Goal: Navigation & Orientation: Find specific page/section

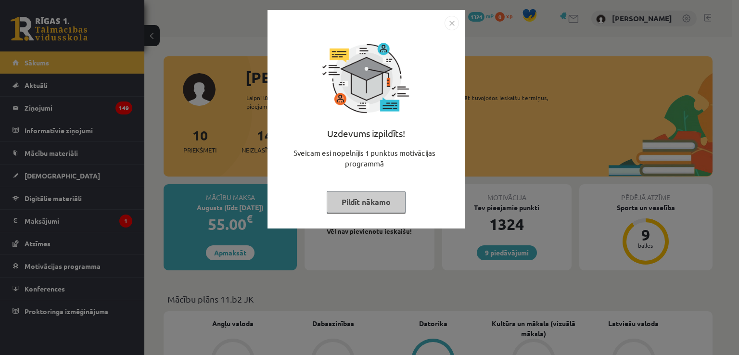
click at [454, 22] on img "Close" at bounding box center [452, 23] width 14 height 14
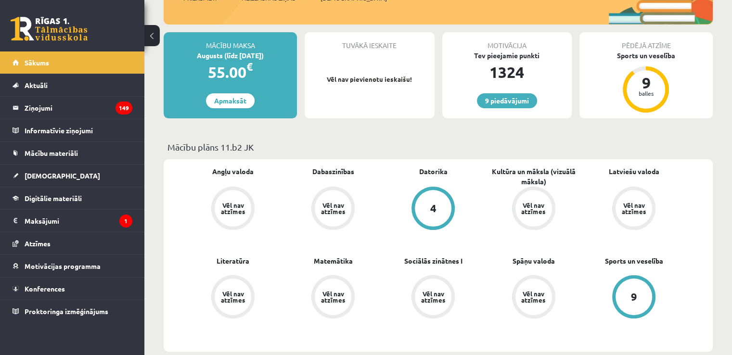
scroll to position [96, 0]
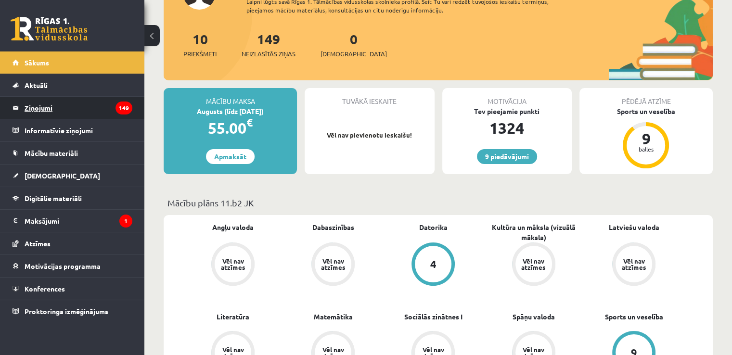
click at [79, 110] on legend "Ziņojumi 149" at bounding box center [79, 108] width 108 height 22
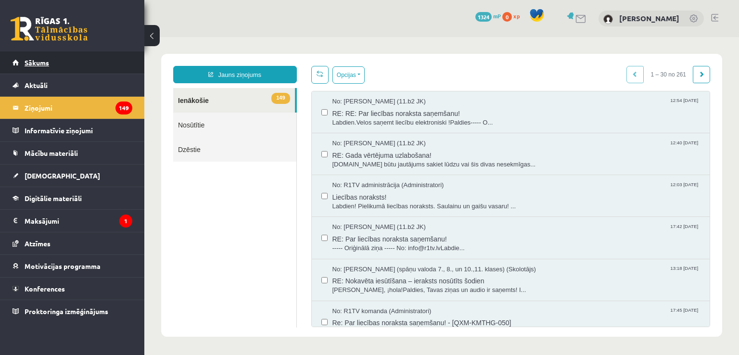
click at [37, 64] on span "Sākums" at bounding box center [37, 62] width 25 height 9
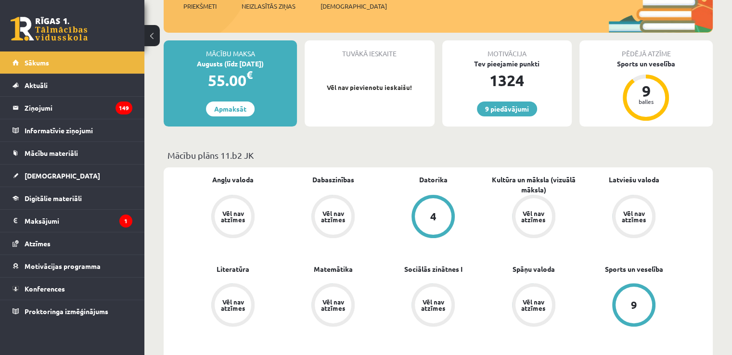
scroll to position [144, 0]
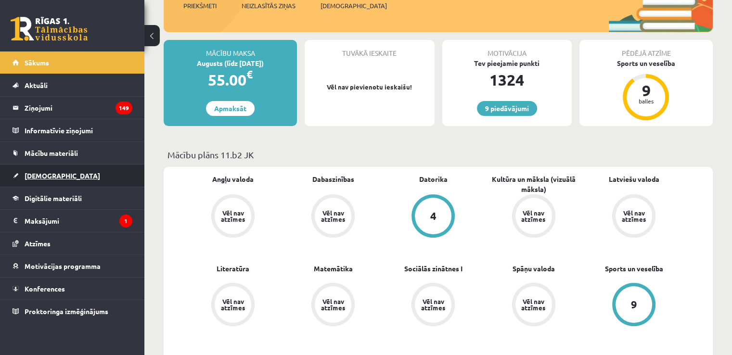
click at [82, 180] on link "[DEMOGRAPHIC_DATA]" at bounding box center [73, 176] width 120 height 22
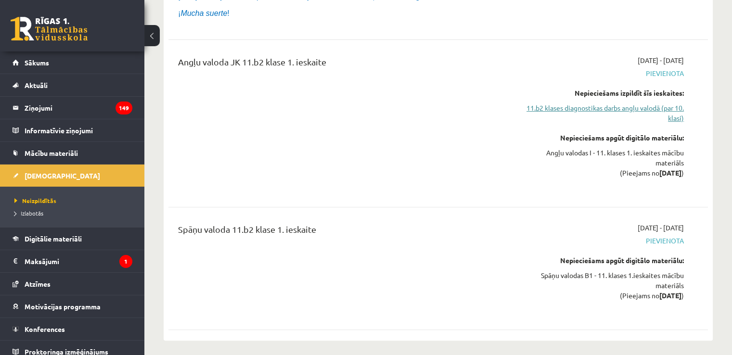
scroll to position [241, 0]
